Goal: Information Seeking & Learning: Learn about a topic

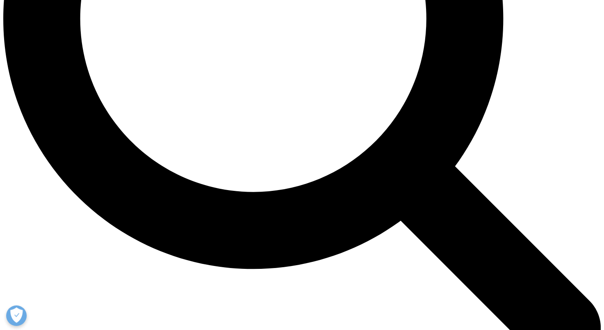
scroll to position [902, 0]
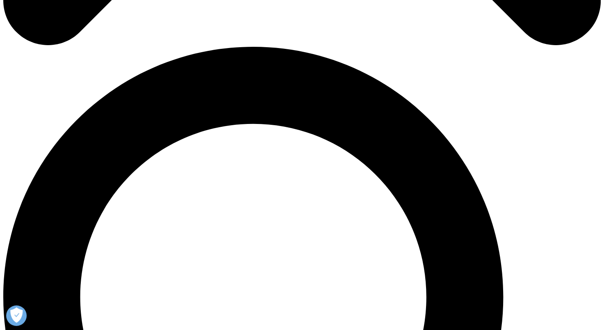
drag, startPoint x: 246, startPoint y: 106, endPoint x: 244, endPoint y: 55, distance: 51.3
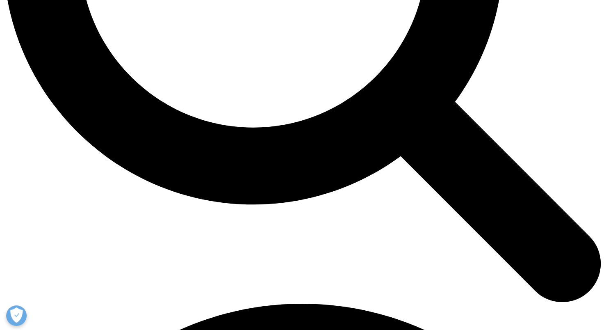
scroll to position [0, 0]
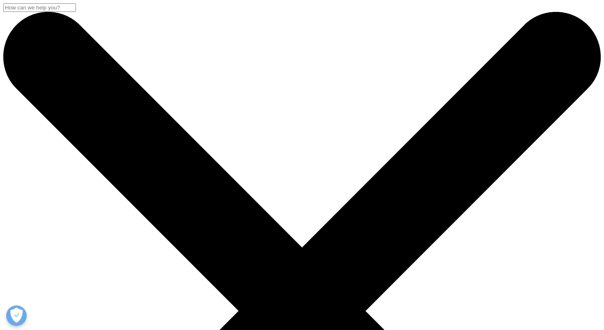
drag, startPoint x: 107, startPoint y: 230, endPoint x: 114, endPoint y: 14, distance: 215.7
drag, startPoint x: 198, startPoint y: 47, endPoint x: 185, endPoint y: 46, distance: 13.5
drag, startPoint x: 185, startPoint y: 46, endPoint x: 168, endPoint y: 87, distance: 44.1
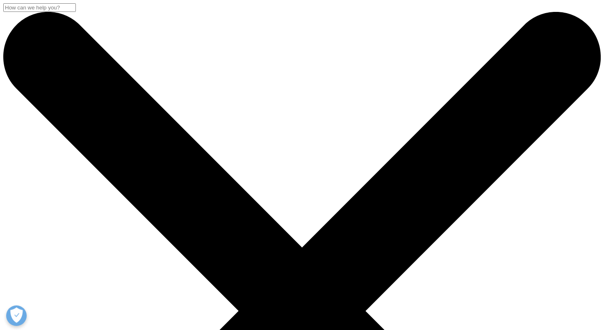
drag, startPoint x: 338, startPoint y: 64, endPoint x: 305, endPoint y: -26, distance: 95.4
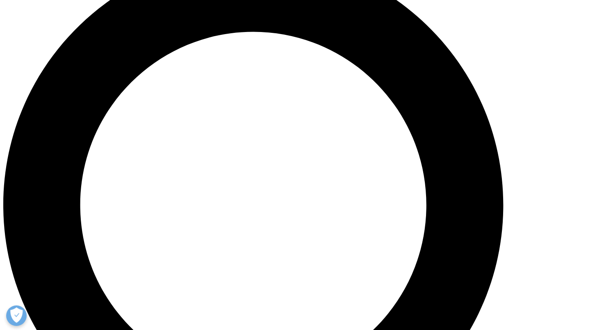
scroll to position [572, 0]
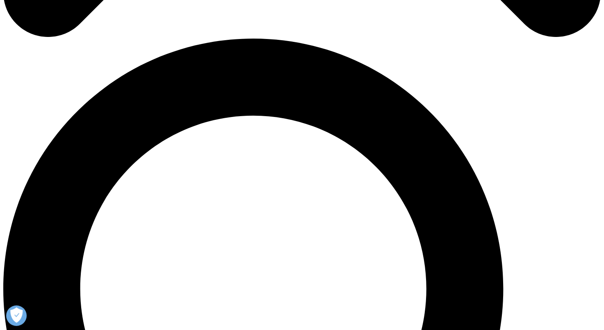
drag, startPoint x: 326, startPoint y: 161, endPoint x: 266, endPoint y: 143, distance: 62.0
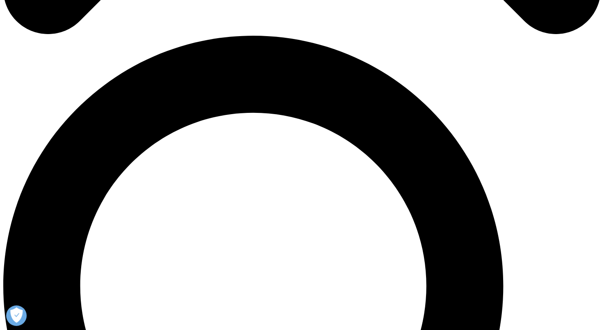
scroll to position [595, 0]
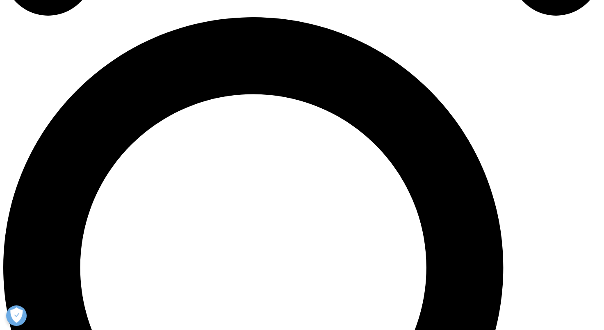
drag, startPoint x: 296, startPoint y: 134, endPoint x: 298, endPoint y: 165, distance: 31.2
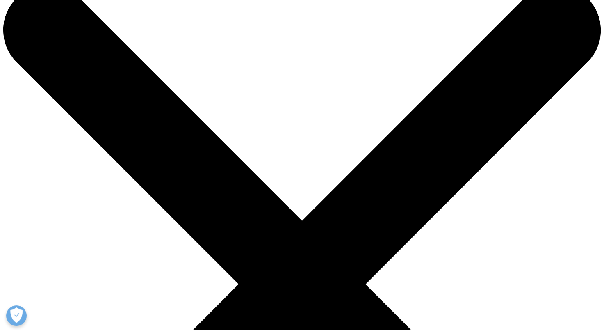
scroll to position [0, 0]
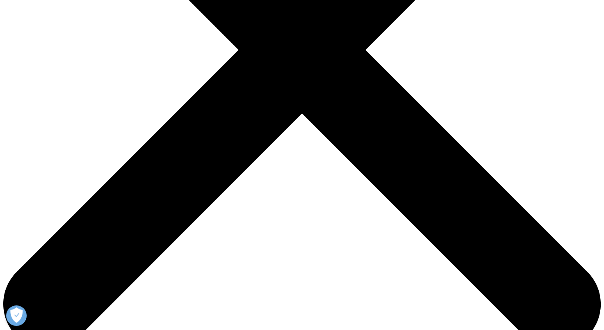
scroll to position [287, 0]
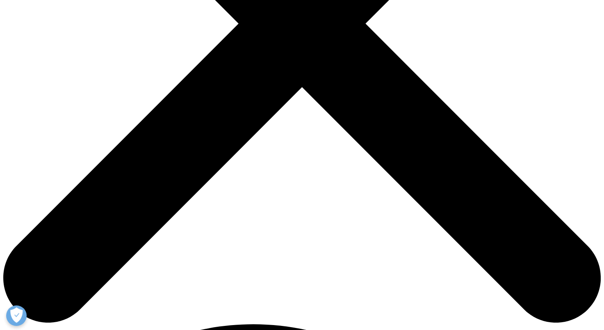
drag, startPoint x: 466, startPoint y: 164, endPoint x: 373, endPoint y: 139, distance: 96.2
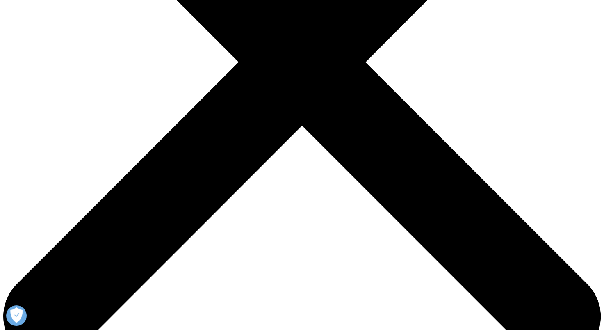
drag, startPoint x: 375, startPoint y: 138, endPoint x: 368, endPoint y: 82, distance: 56.6
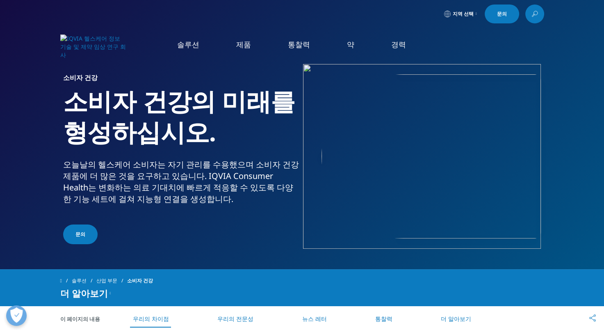
scroll to position [0, 0]
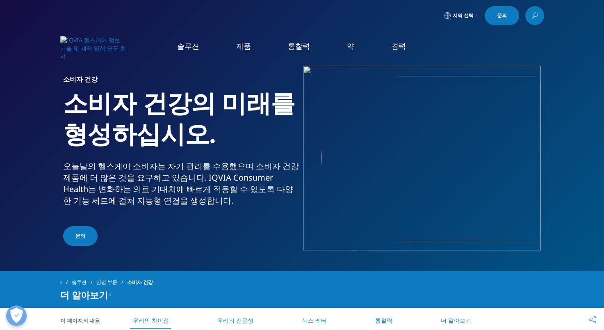
click at [50, 107] on link "계획 스위트" at bounding box center [86, 103] width 140 height 9
